Goal: Communication & Community: Answer question/provide support

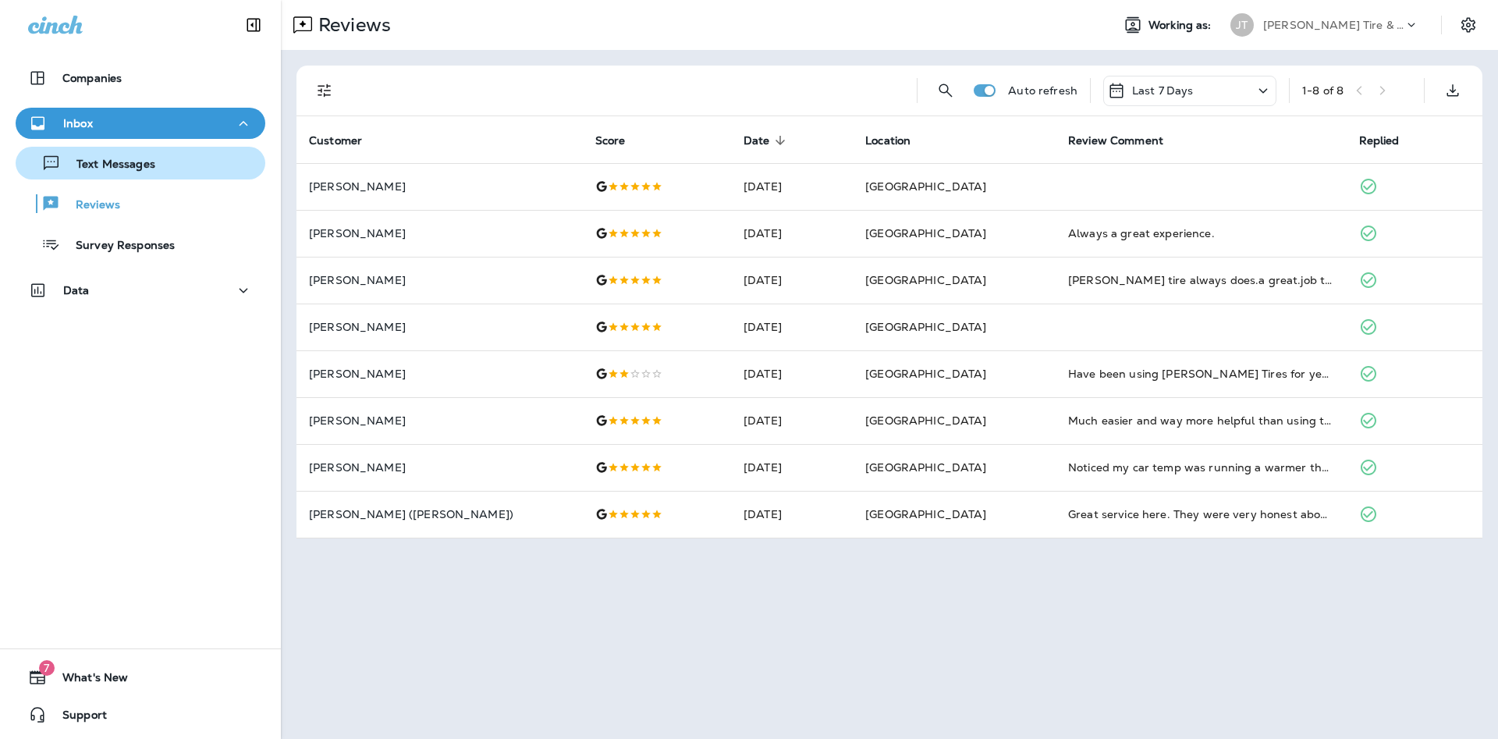
click at [145, 170] on p "Text Messages" at bounding box center [108, 165] width 94 height 15
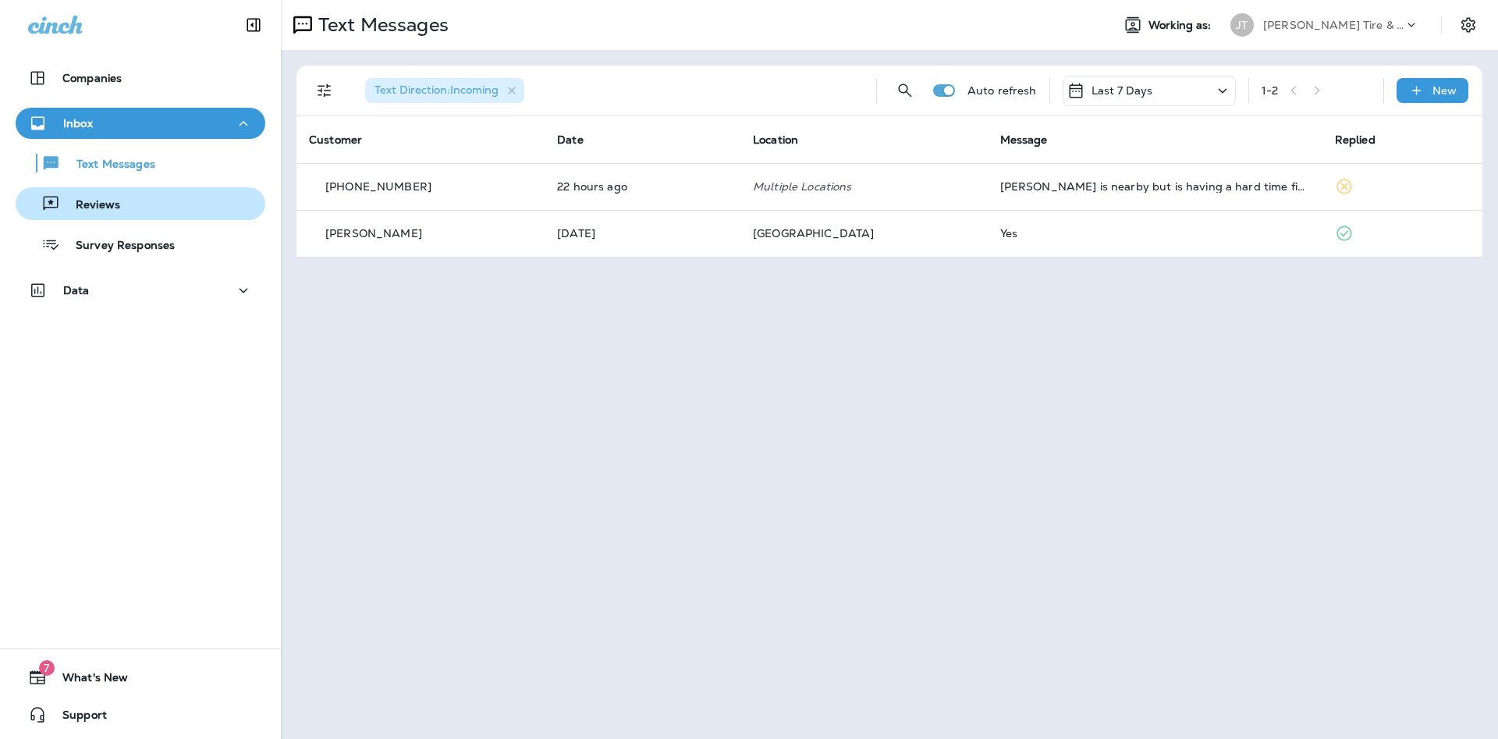
click at [101, 207] on p "Reviews" at bounding box center [90, 205] width 60 height 15
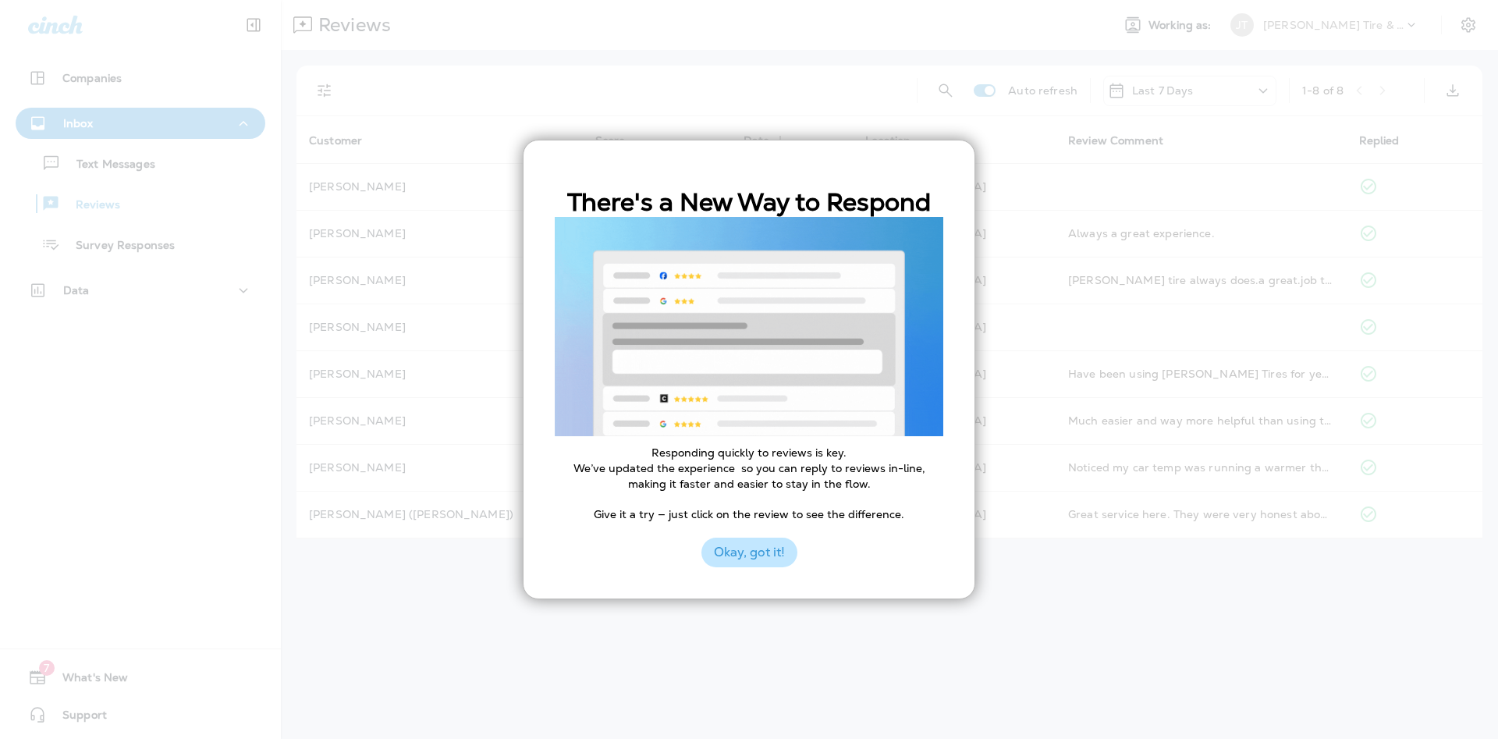
click at [715, 555] on button "Okay, got it!" at bounding box center [749, 553] width 96 height 30
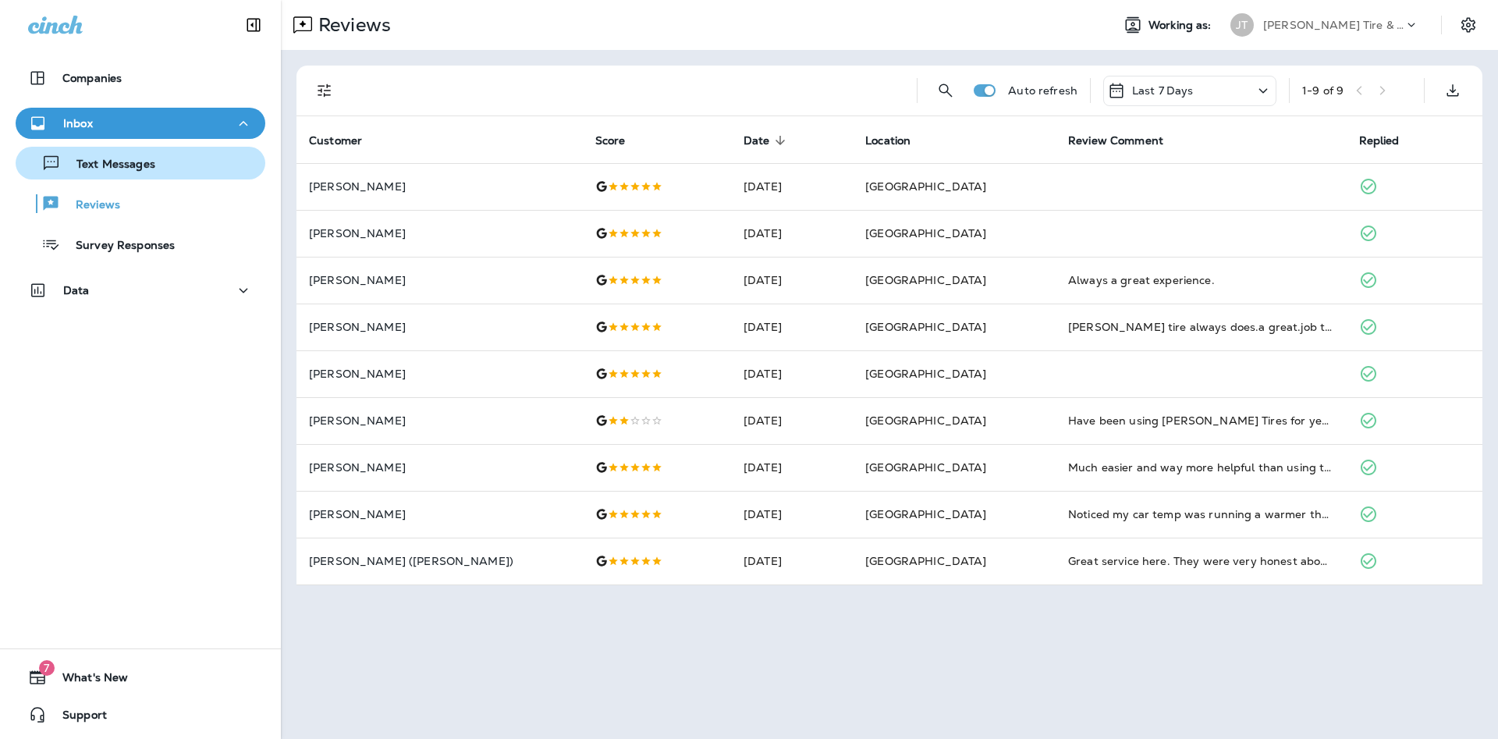
click at [108, 168] on p "Text Messages" at bounding box center [108, 165] width 94 height 15
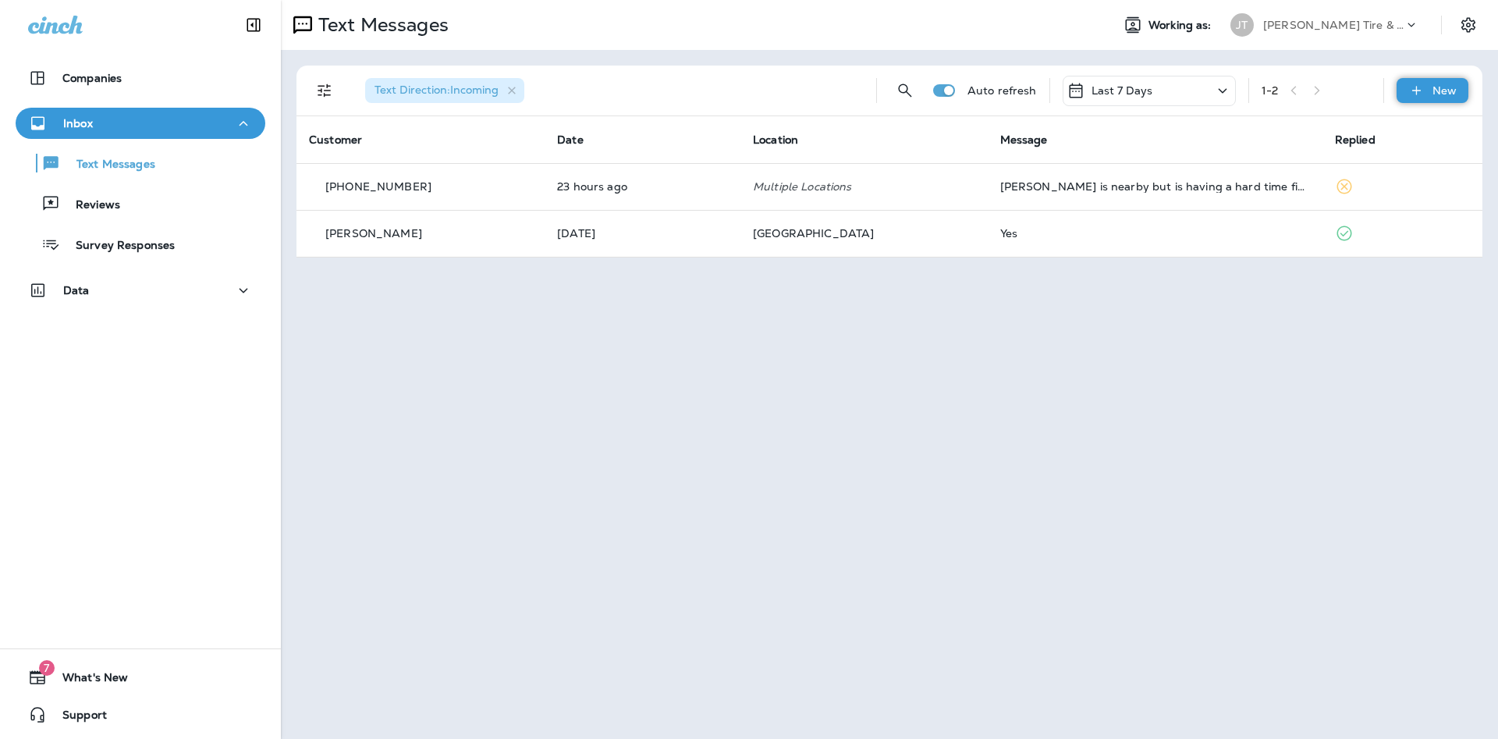
click at [1421, 98] on icon at bounding box center [1416, 91] width 16 height 16
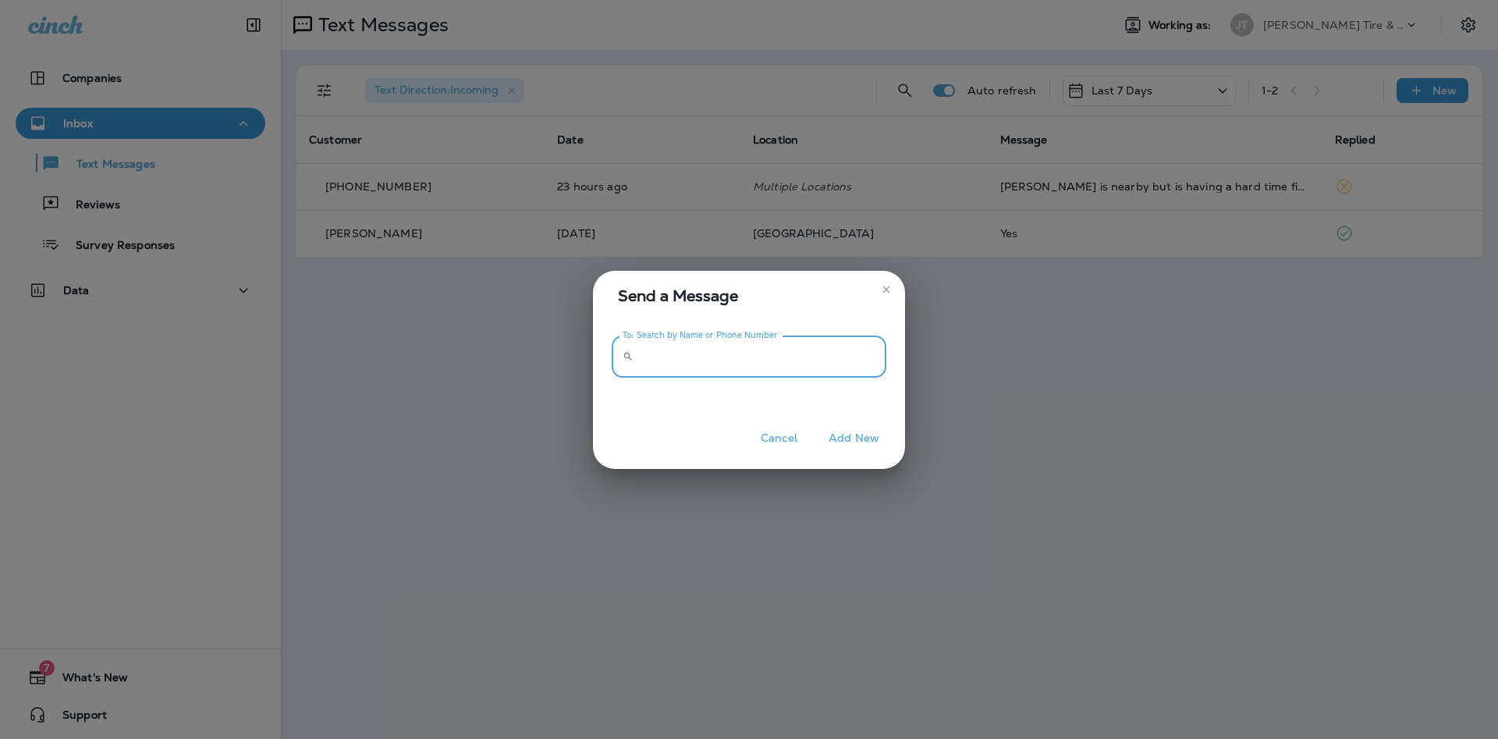
click at [700, 368] on input "To: Search by Name or Phone Number" at bounding box center [763, 356] width 247 height 41
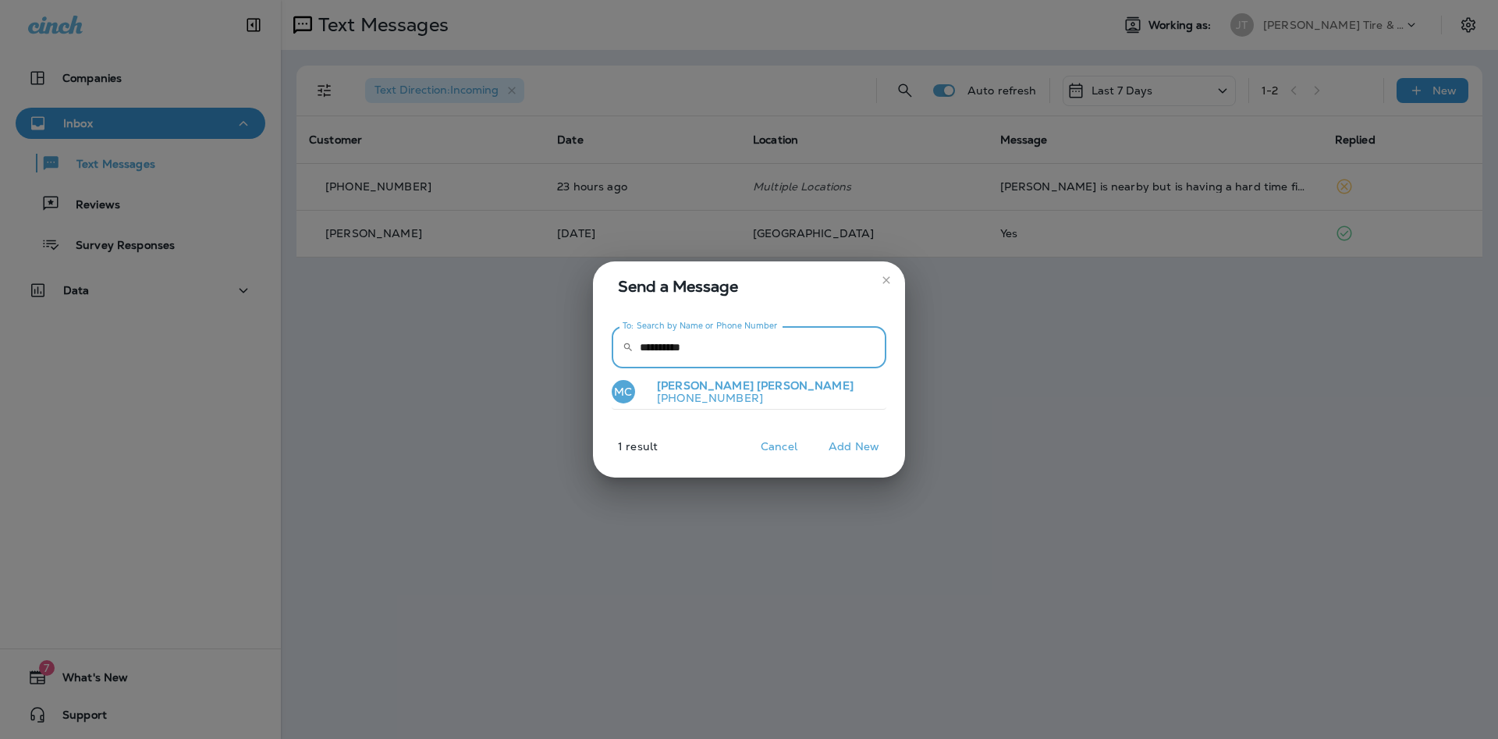
type input "**********"
click at [732, 395] on p "[PHONE_NUMBER]" at bounding box center [749, 398] width 209 height 12
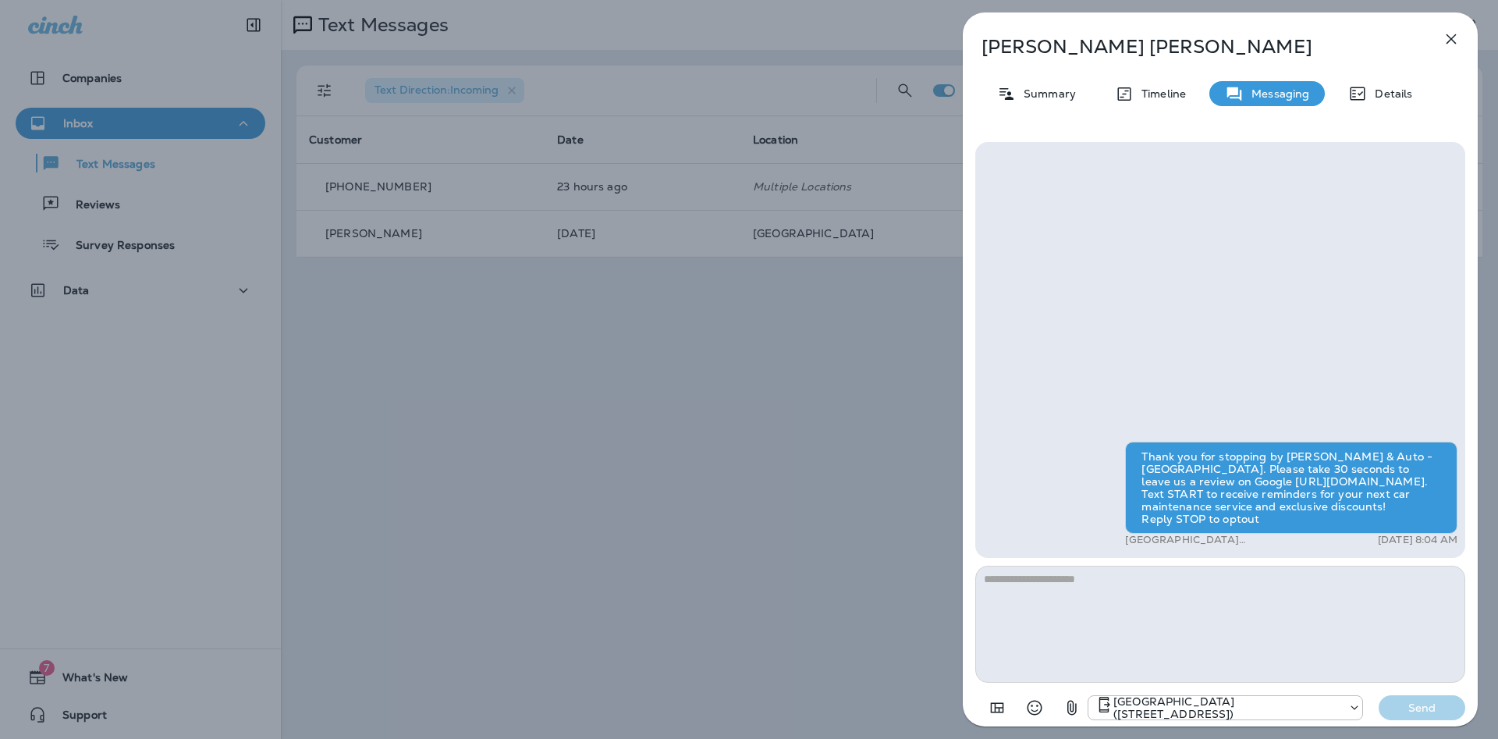
click at [1022, 589] on textarea at bounding box center [1220, 624] width 490 height 117
type textarea "**********"
click at [1424, 705] on p "Send" at bounding box center [1423, 708] width 66 height 14
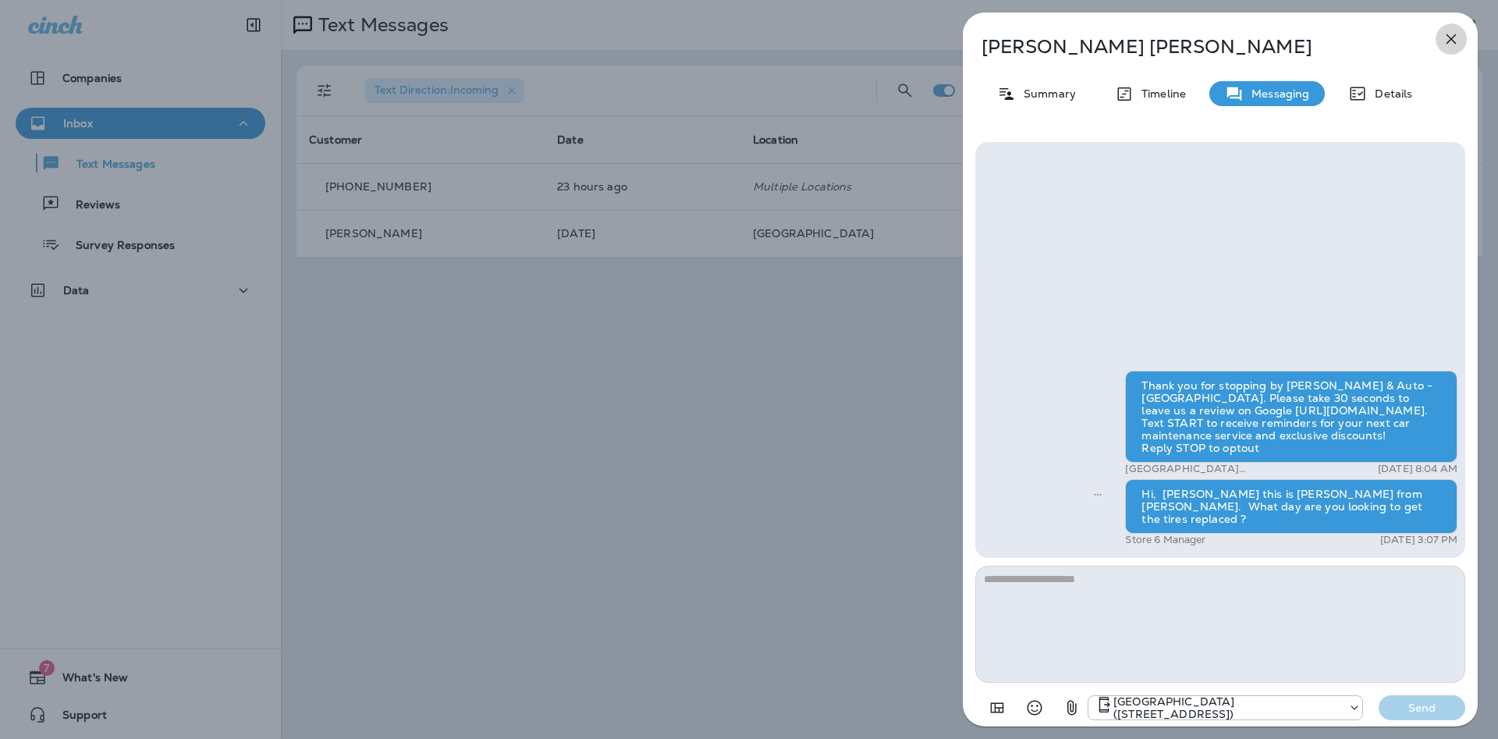
click at [1453, 40] on icon "button" at bounding box center [1452, 39] width 10 height 10
